Goal: Check status: Check status

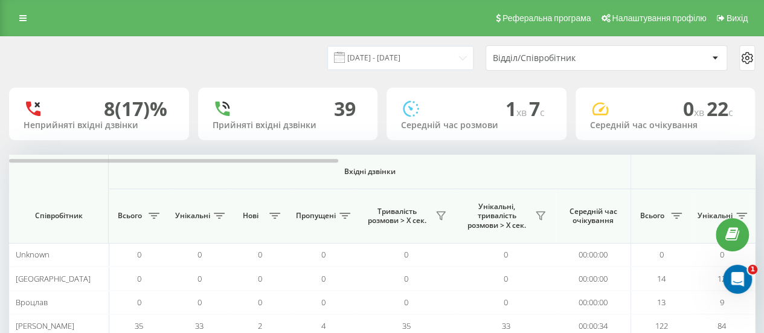
click at [368, 45] on div "[DATE] - [DATE] Відділ/Співробітник" at bounding box center [382, 57] width 746 height 25
click at [364, 60] on input "[DATE] - [DATE]" at bounding box center [400, 58] width 146 height 24
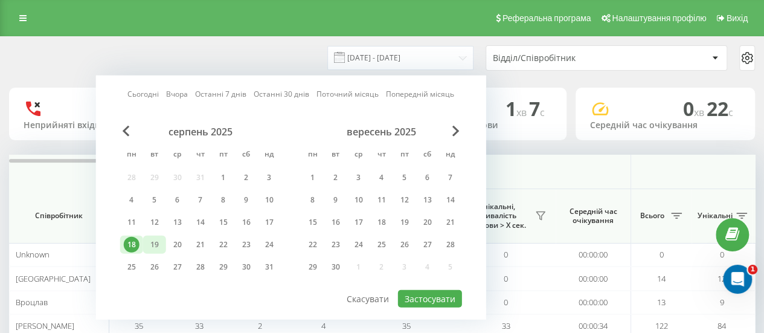
click at [152, 240] on div "19" at bounding box center [155, 245] width 16 height 16
click at [413, 298] on button "Застосувати" at bounding box center [430, 299] width 64 height 18
type input "[DATE] - [DATE]"
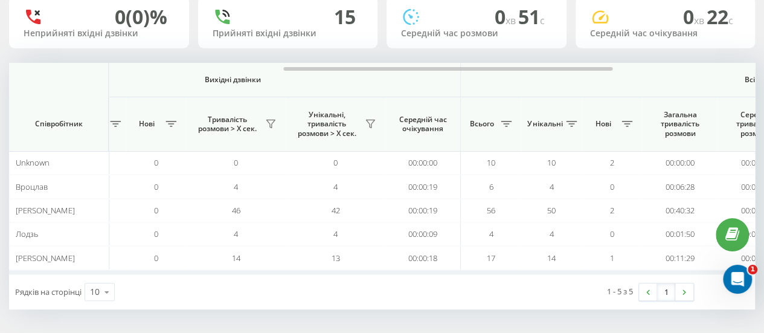
scroll to position [0, 628]
